Goal: Check status: Check status

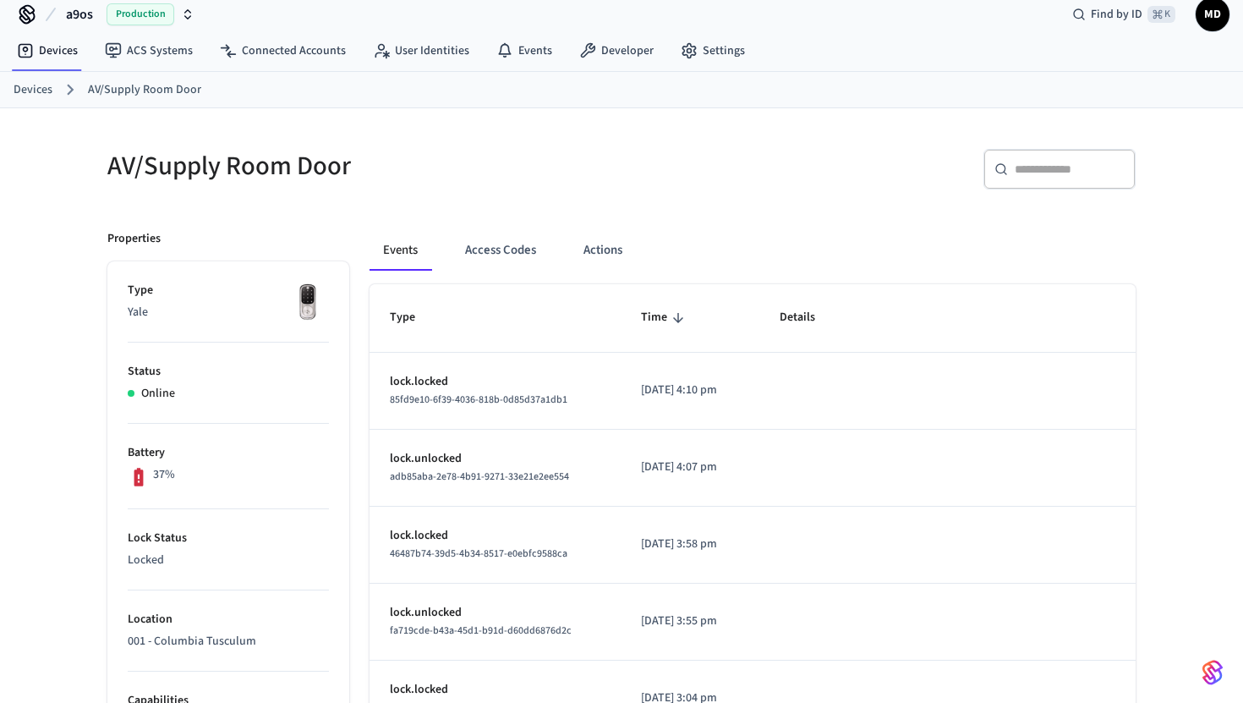
scroll to position [19, 0]
click at [29, 86] on link "Devices" at bounding box center [33, 88] width 39 height 18
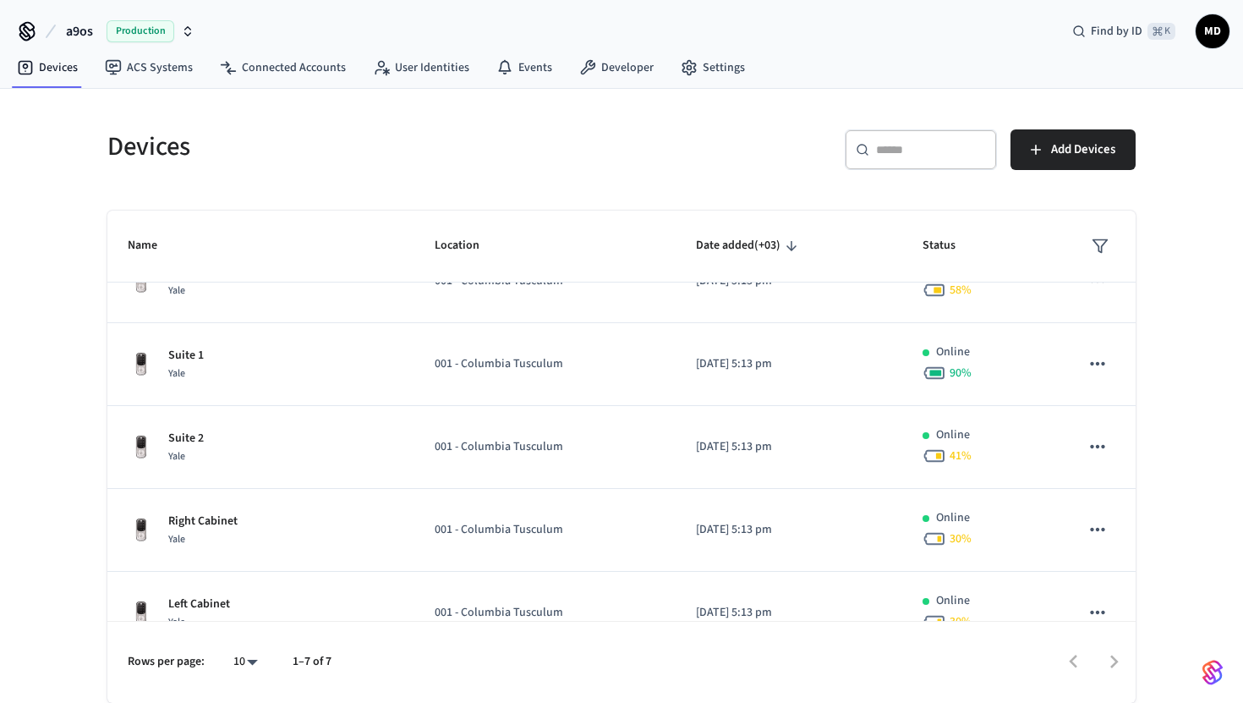
scroll to position [43, 0]
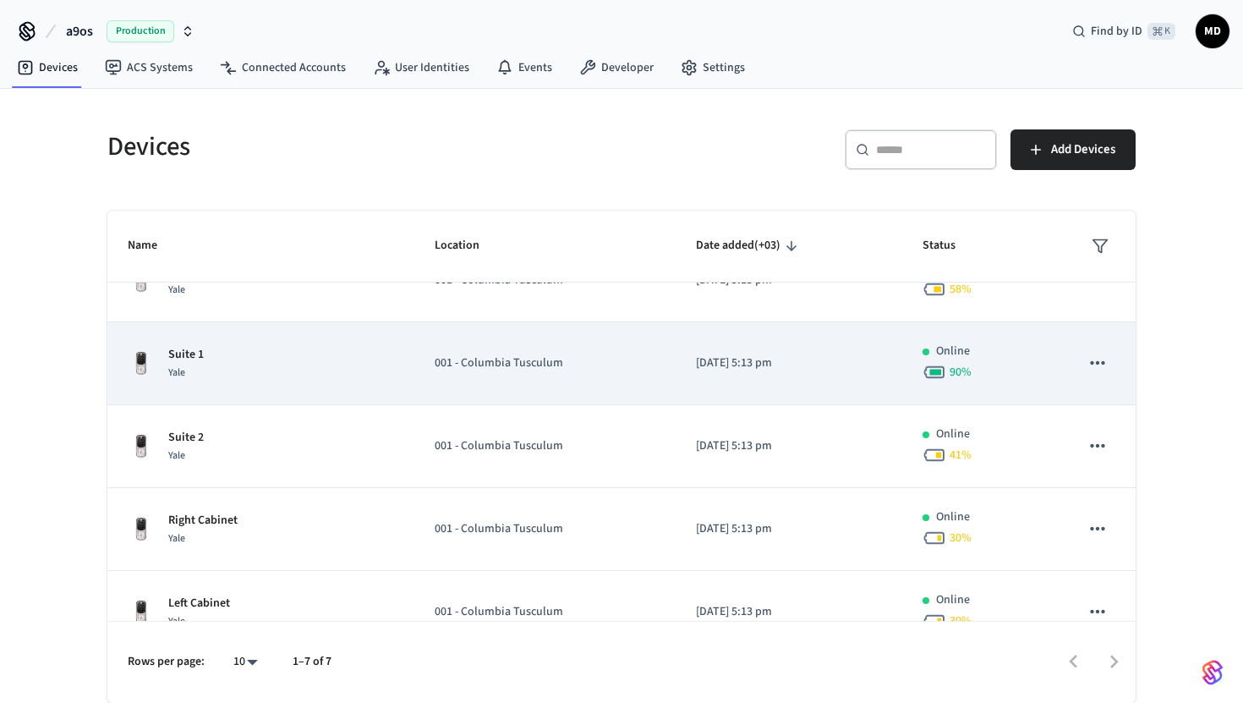
click at [272, 360] on div "Suite 1 Yale" at bounding box center [261, 364] width 266 height 36
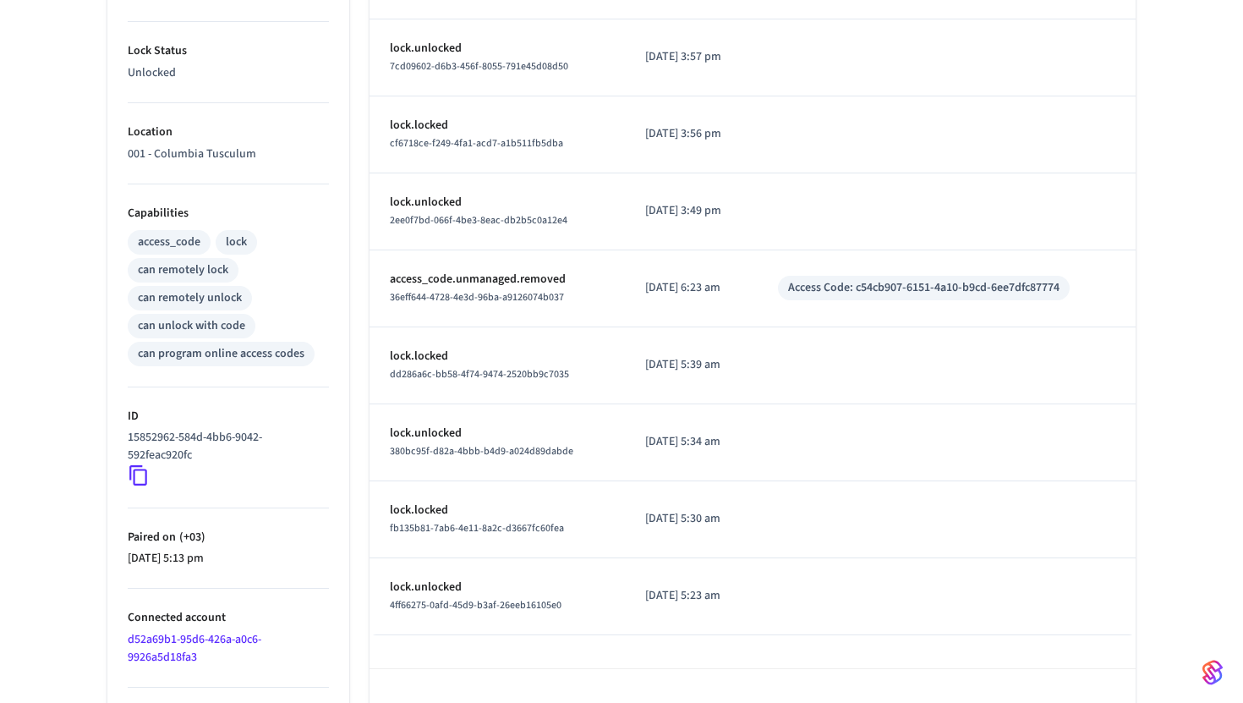
scroll to position [510, 0]
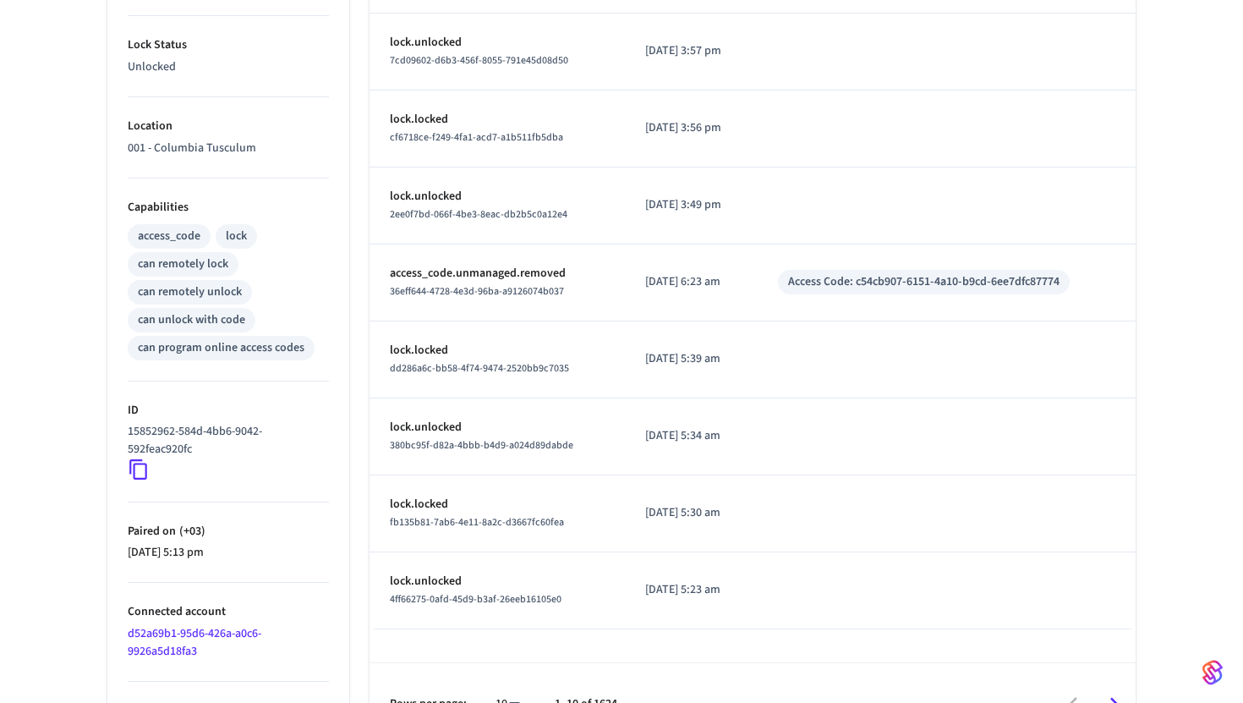
click at [142, 467] on icon at bounding box center [139, 469] width 22 height 22
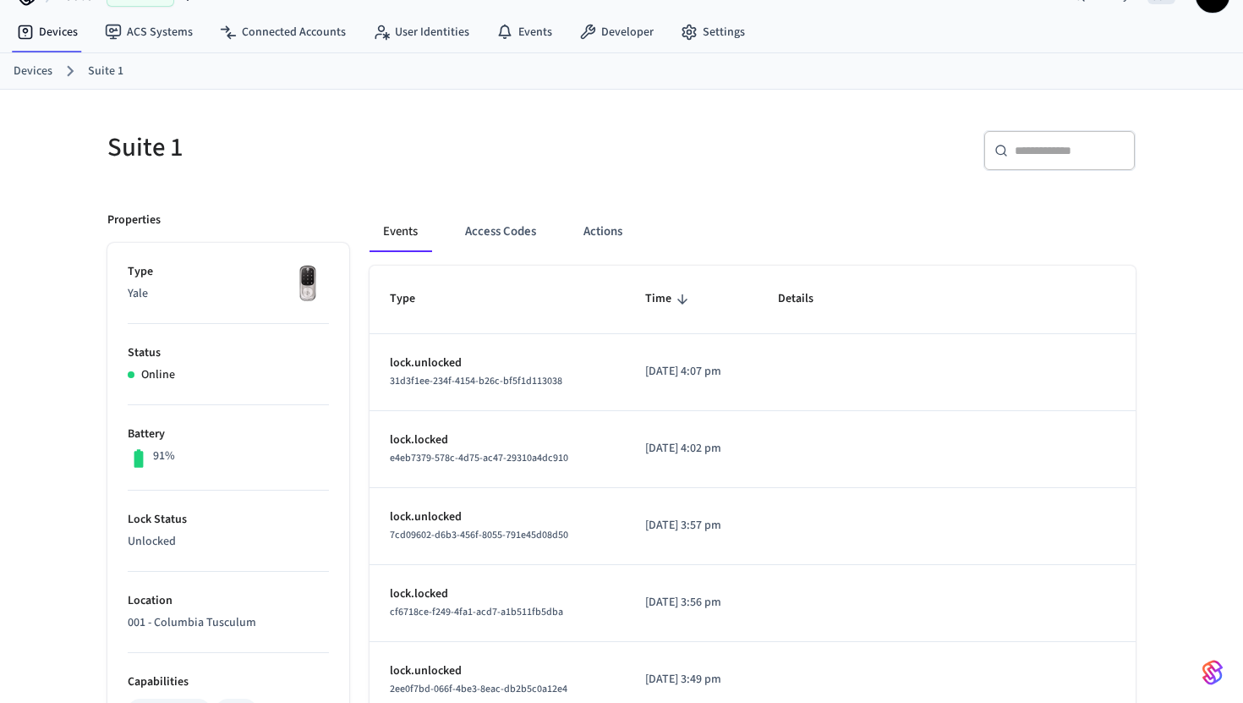
scroll to position [0, 0]
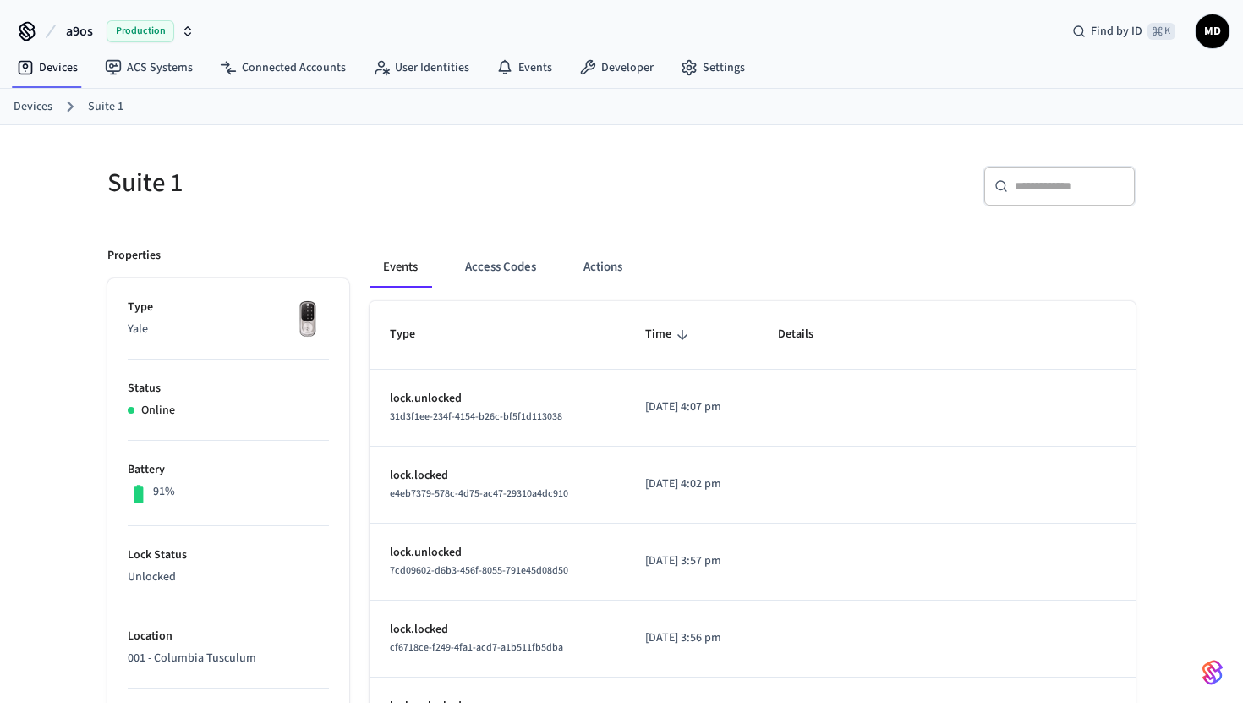
click at [38, 112] on link "Devices" at bounding box center [33, 107] width 39 height 18
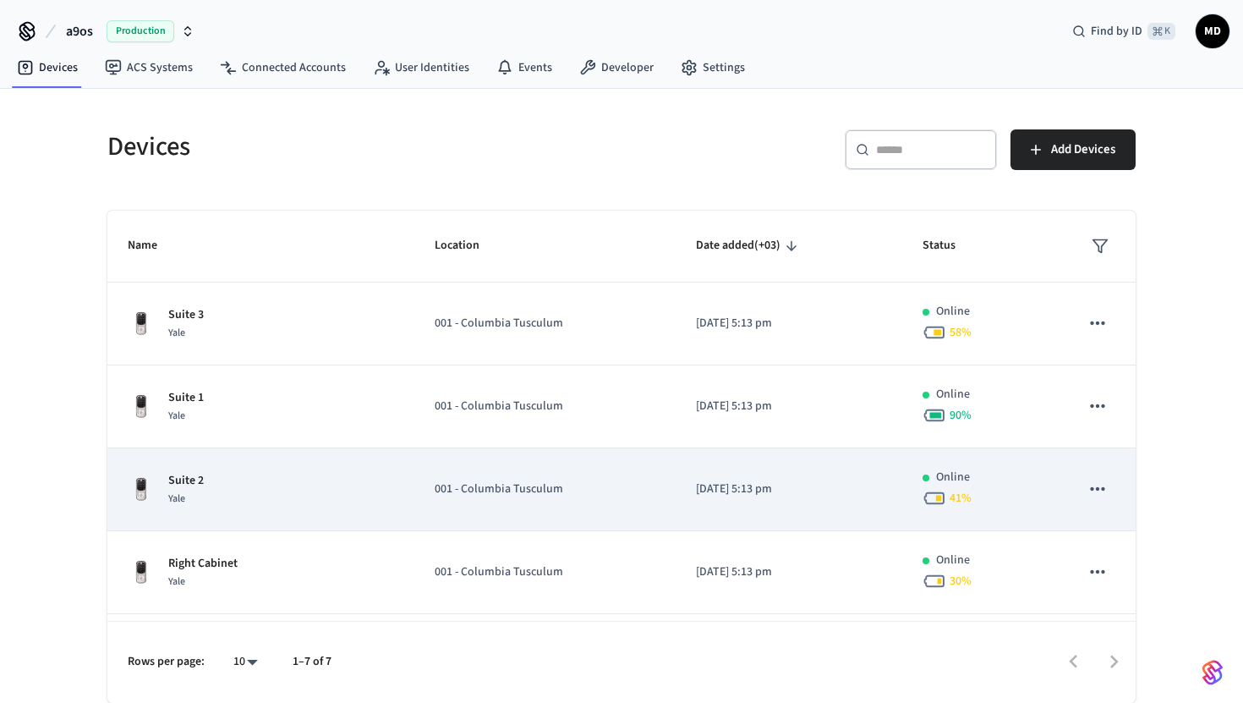
click at [176, 479] on p "Suite 2" at bounding box center [186, 481] width 36 height 18
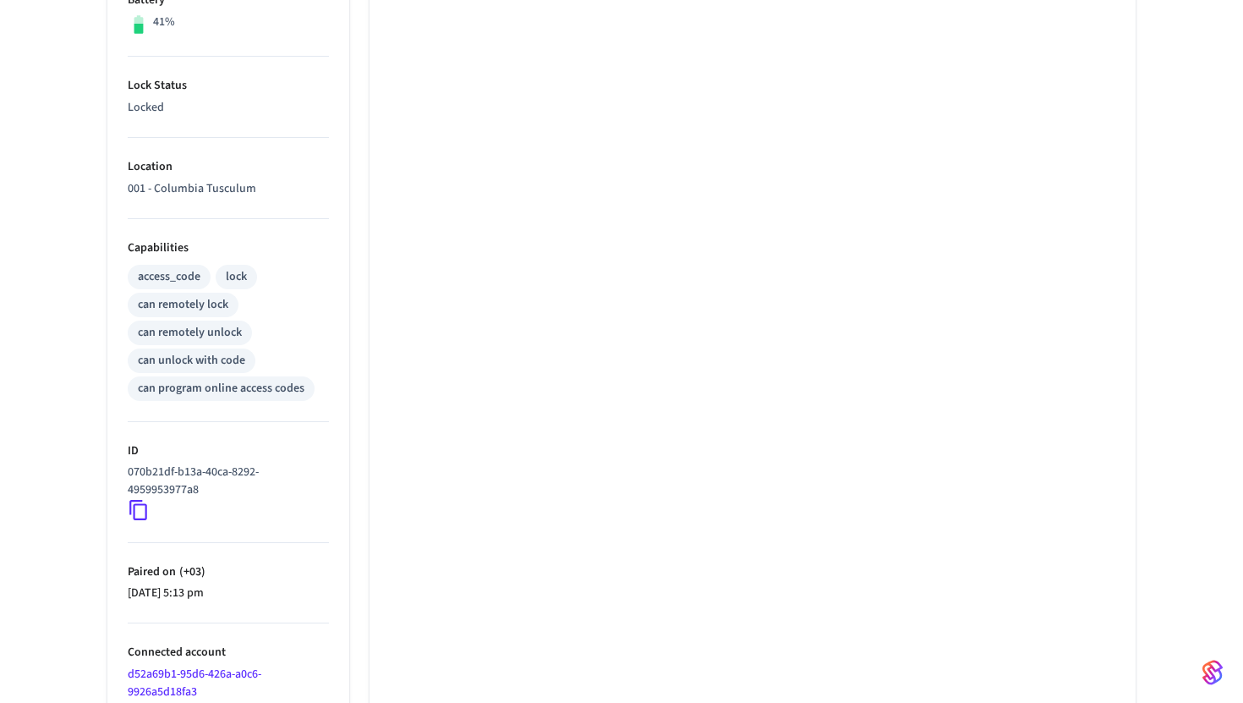
scroll to position [551, 0]
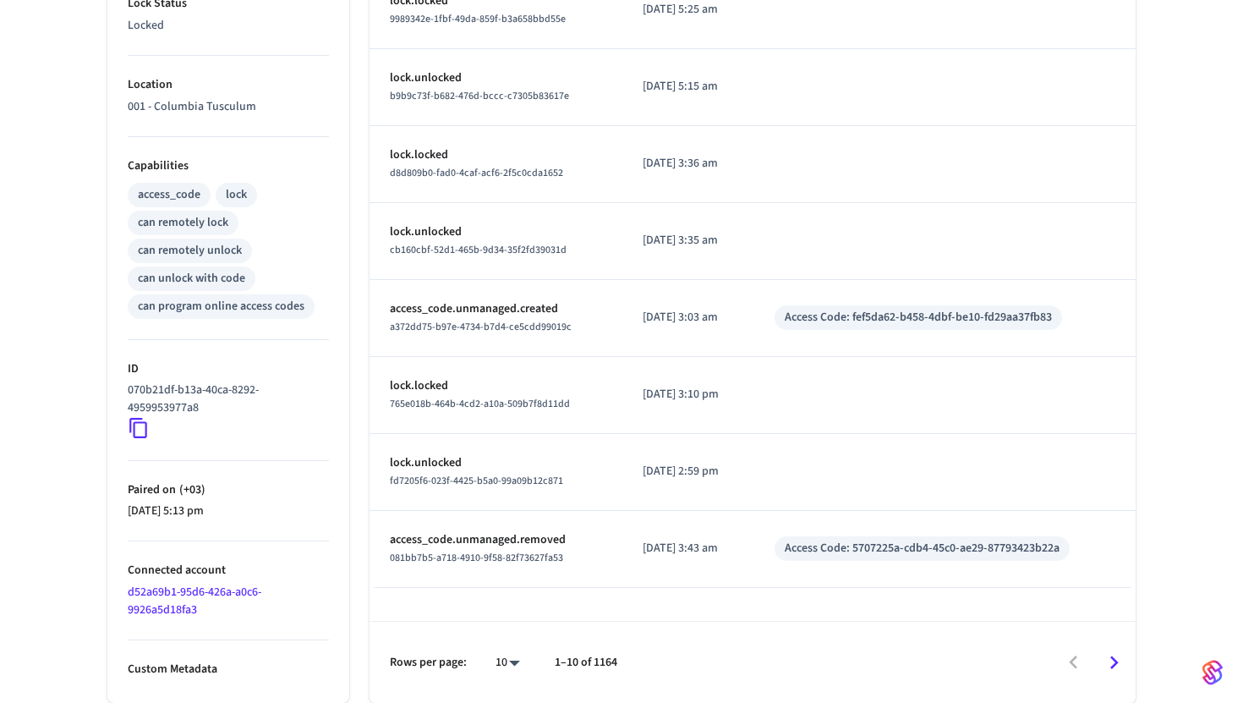
click at [139, 423] on icon at bounding box center [139, 428] width 22 height 22
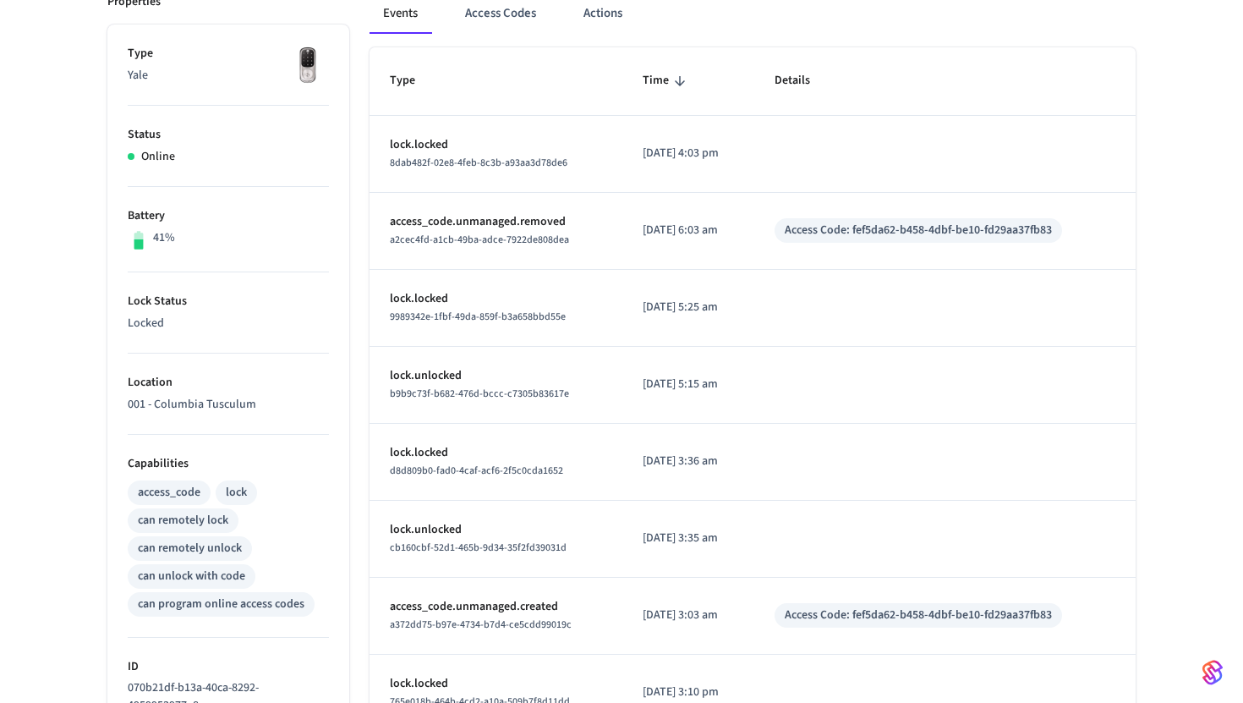
scroll to position [0, 0]
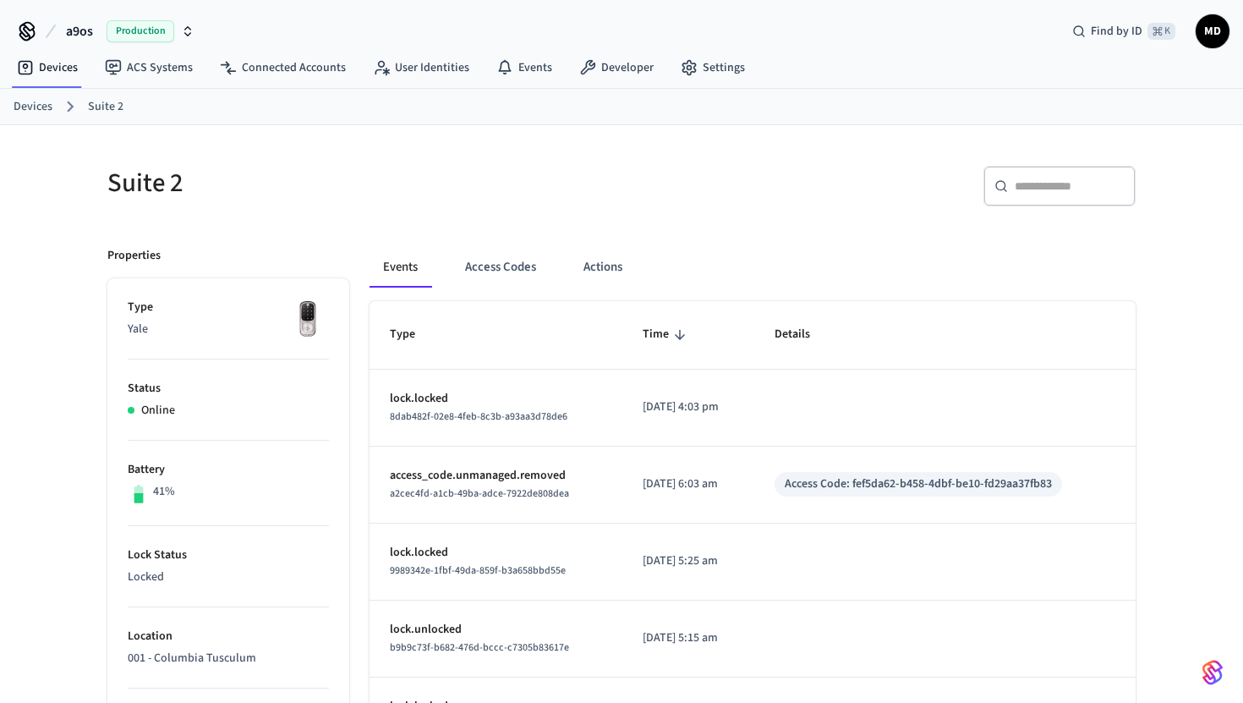
click at [37, 107] on link "Devices" at bounding box center [33, 107] width 39 height 18
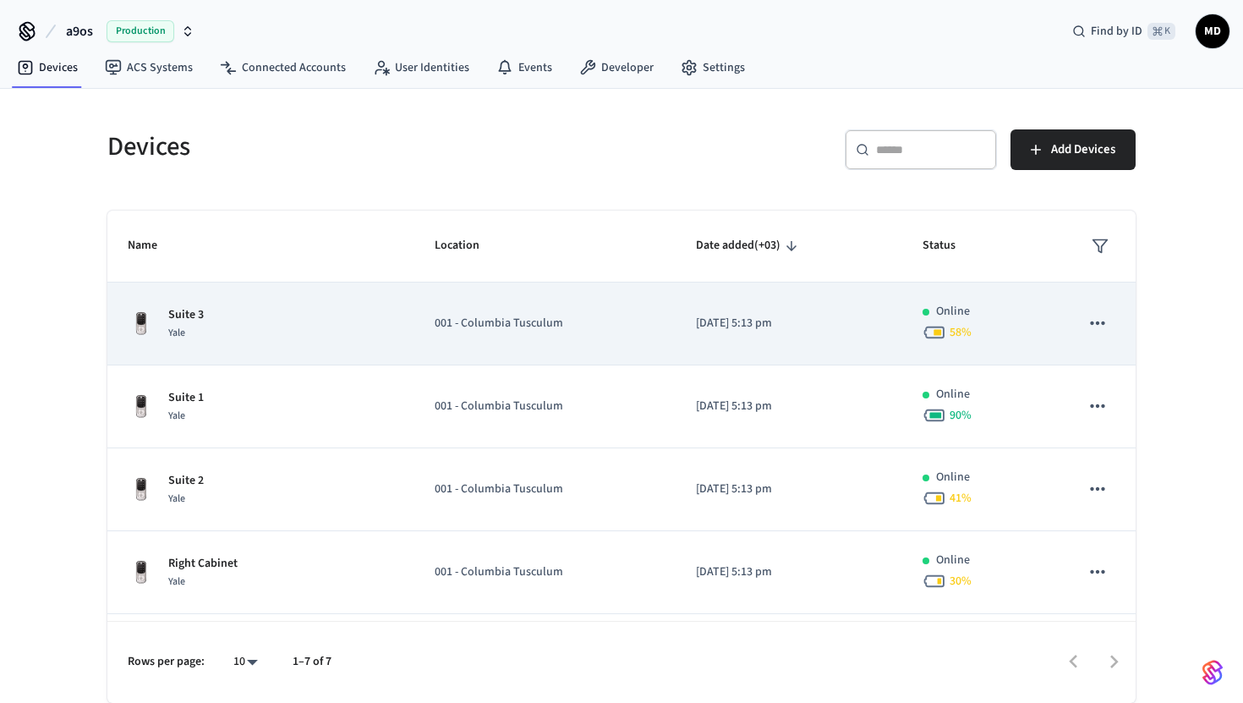
click at [296, 338] on div "Suite 3 Yale" at bounding box center [261, 324] width 266 height 36
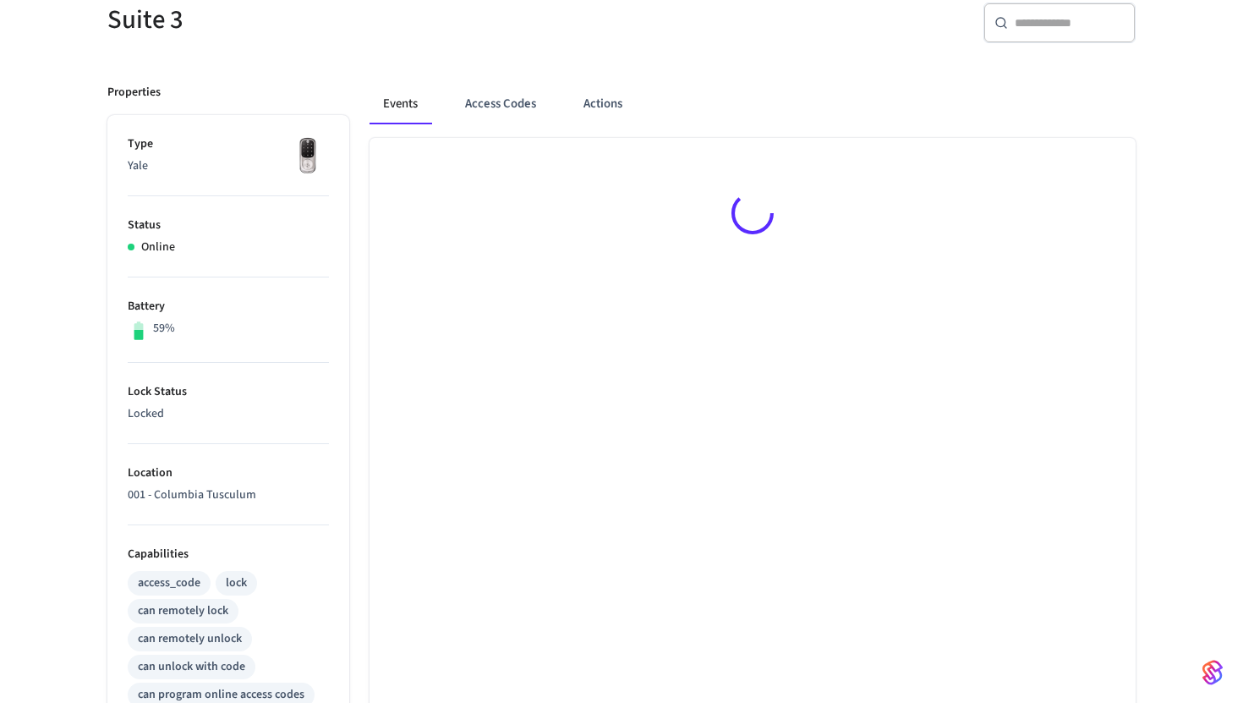
scroll to position [358, 0]
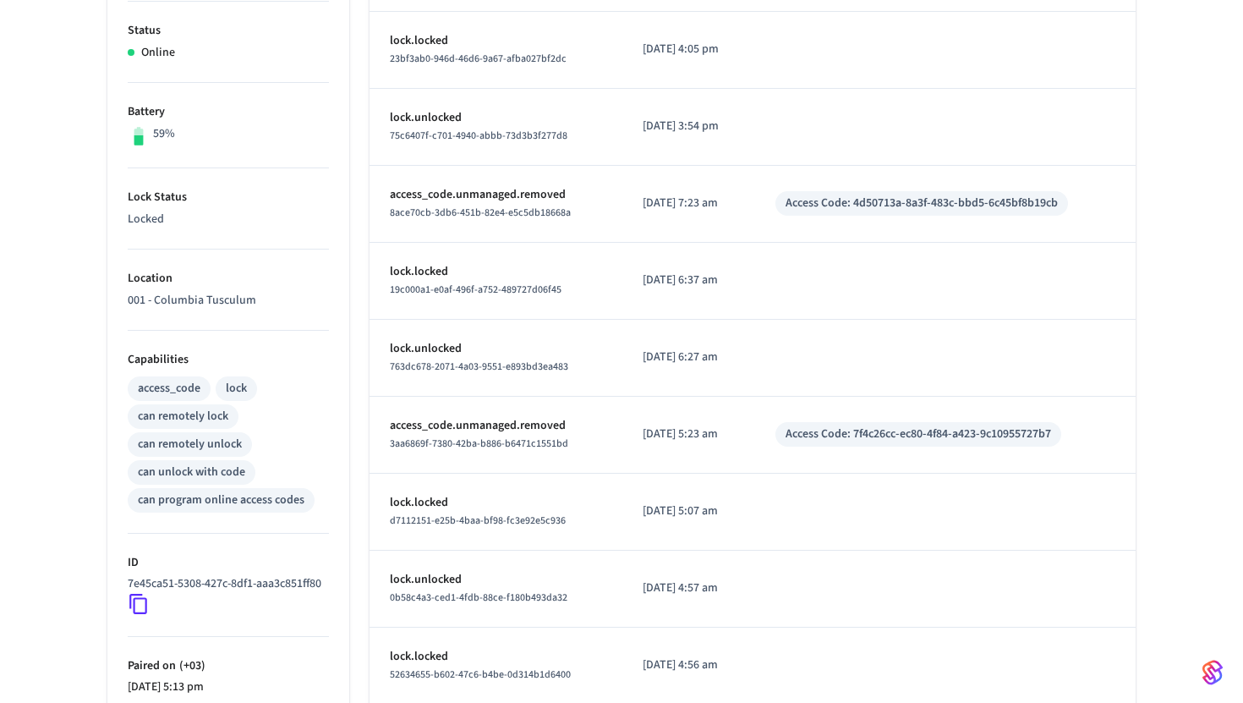
click at [134, 615] on icon at bounding box center [138, 605] width 18 height 20
